Goal: Task Accomplishment & Management: Complete application form

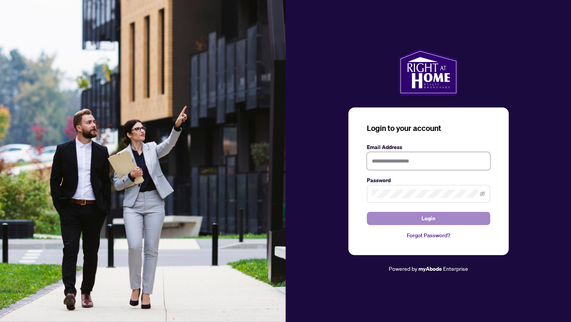
type input "**********"
click at [431, 220] on span "Login" at bounding box center [429, 218] width 14 height 12
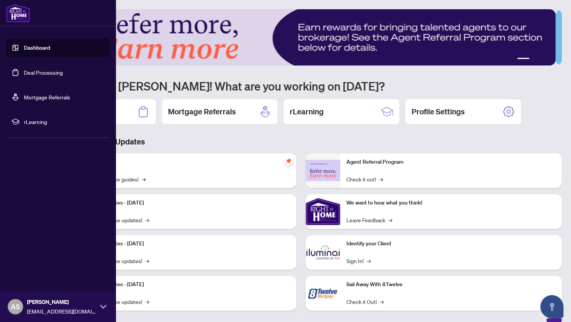
click at [27, 74] on link "Deal Processing" at bounding box center [43, 72] width 39 height 7
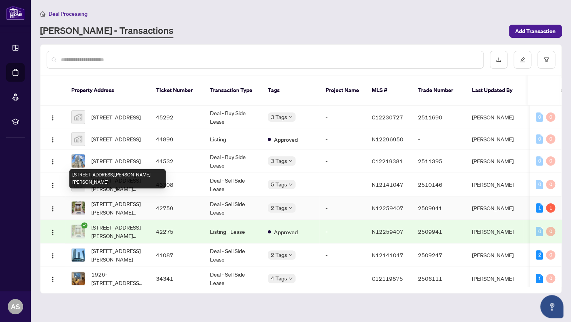
click at [125, 200] on span "[STREET_ADDRESS][PERSON_NAME][PERSON_NAME]" at bounding box center [117, 208] width 52 height 17
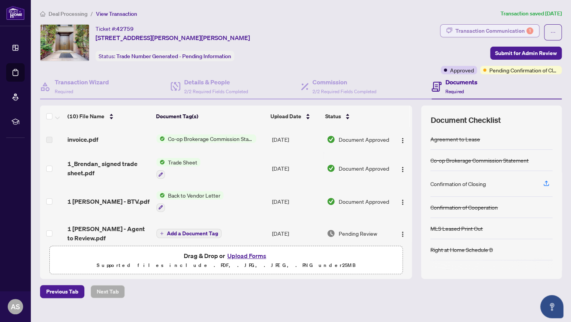
click at [471, 30] on div "Transaction Communication 1" at bounding box center [495, 31] width 78 height 12
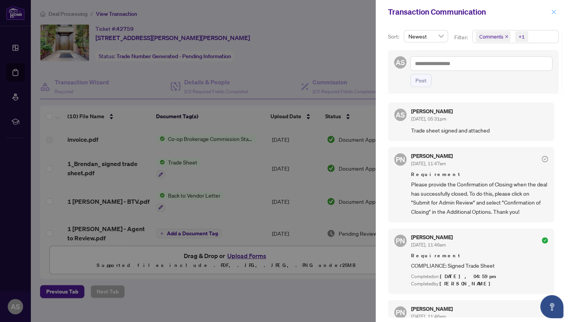
click at [555, 12] on icon "close" at bounding box center [553, 11] width 5 height 5
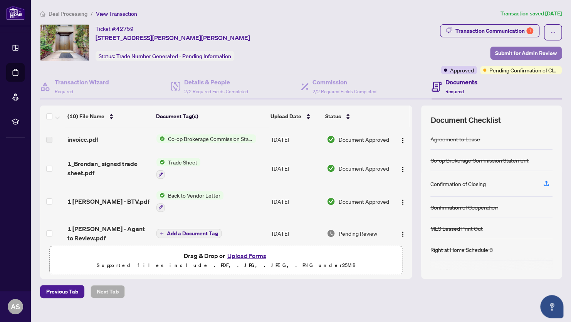
click at [497, 52] on span "Submit for Admin Review" at bounding box center [526, 53] width 62 height 12
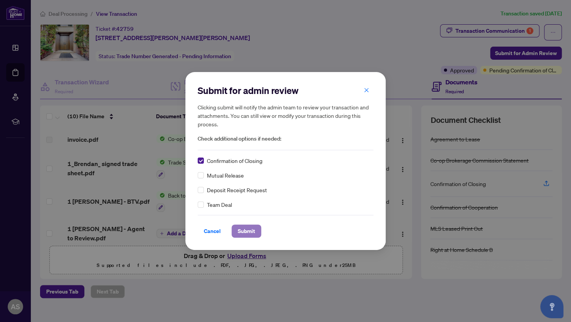
click at [244, 231] on span "Submit" at bounding box center [246, 231] width 17 height 12
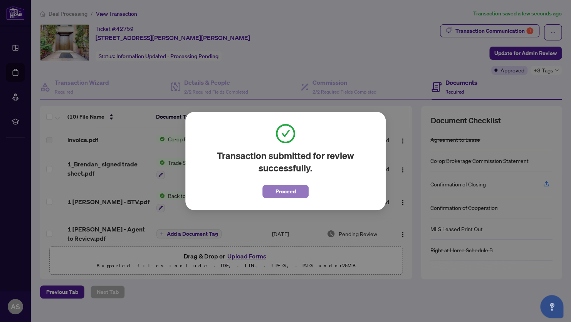
click at [290, 192] on span "Proceed" at bounding box center [286, 191] width 20 height 12
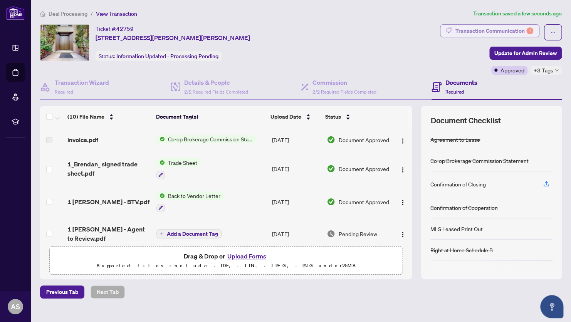
click at [508, 29] on div "Transaction Communication 1" at bounding box center [495, 31] width 78 height 12
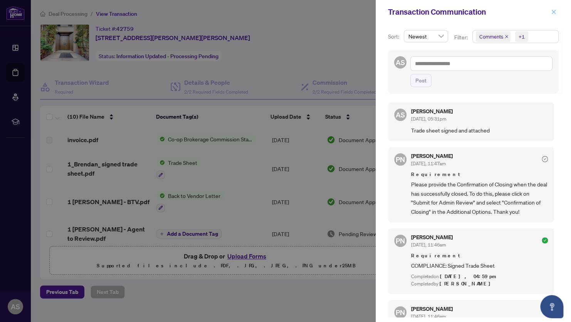
click at [552, 12] on icon "close" at bounding box center [553, 11] width 5 height 5
